Goal: Find specific page/section: Find specific page/section

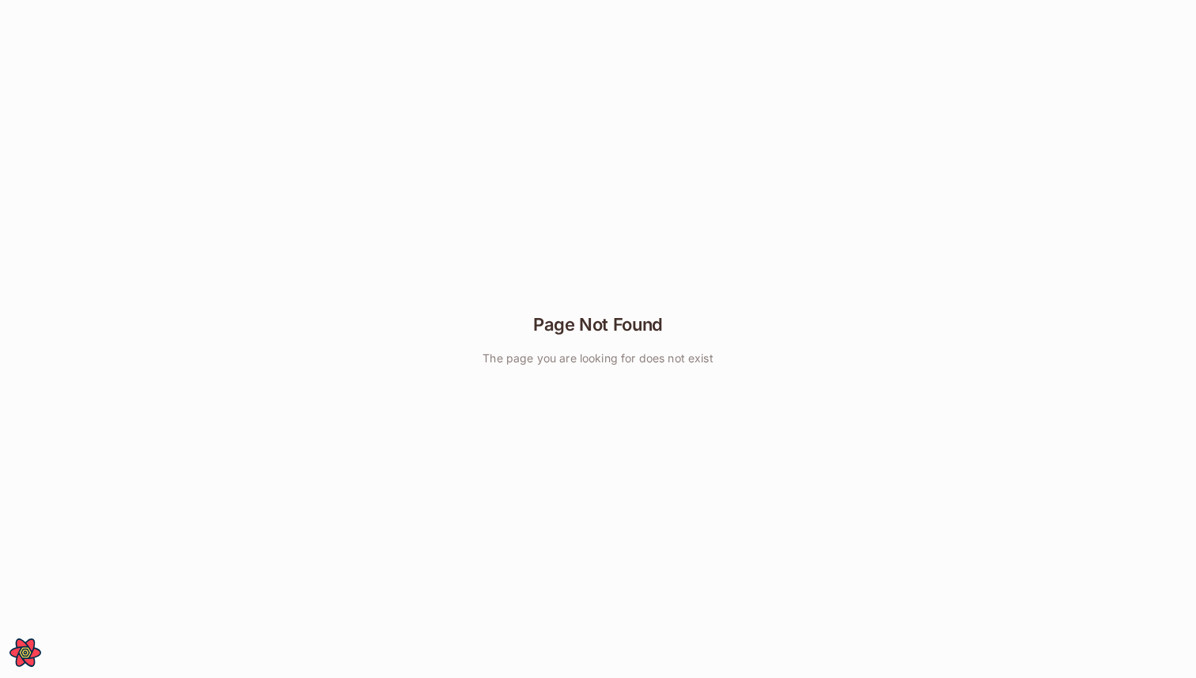
click at [603, 331] on h1 "Page Not Found" at bounding box center [598, 324] width 130 height 24
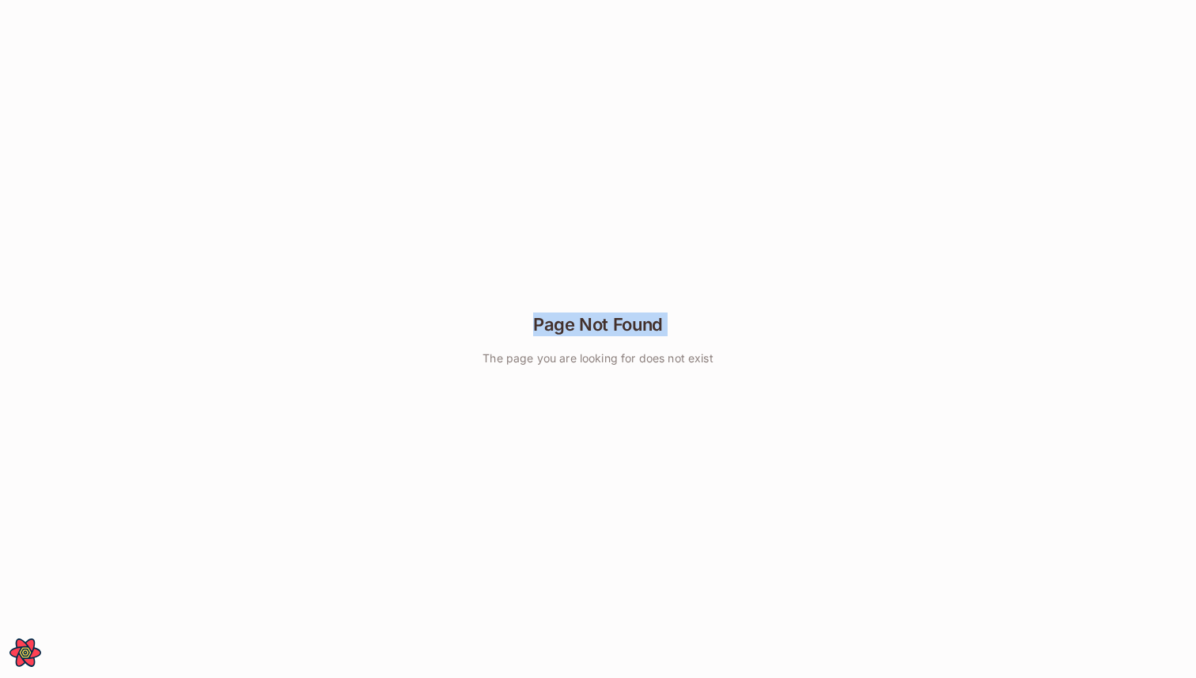
click at [603, 331] on h1 "Page Not Found" at bounding box center [598, 324] width 130 height 24
